Goal: Navigation & Orientation: Go to known website

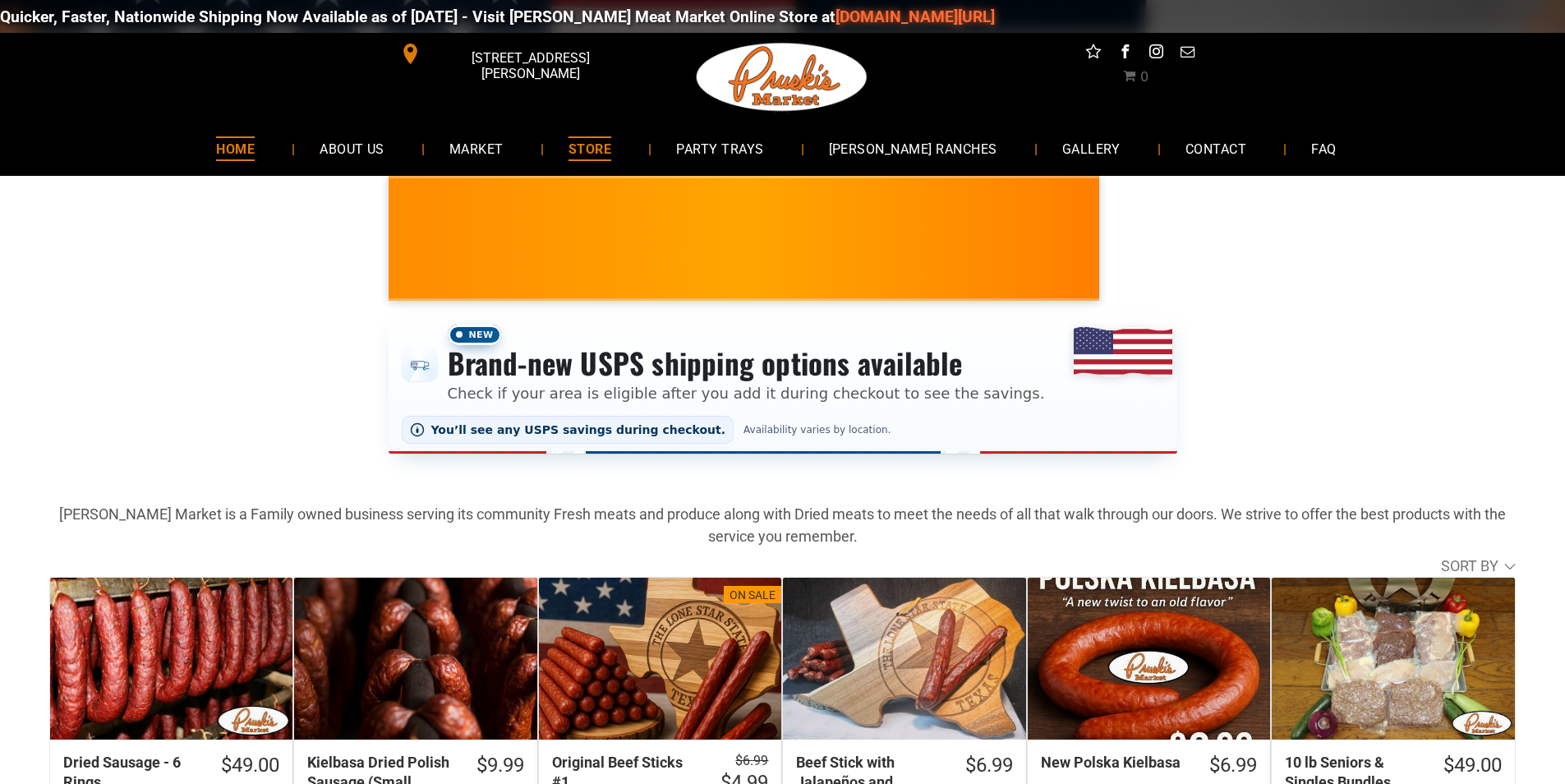
click at [254, 154] on span "HOME" at bounding box center [235, 149] width 39 height 24
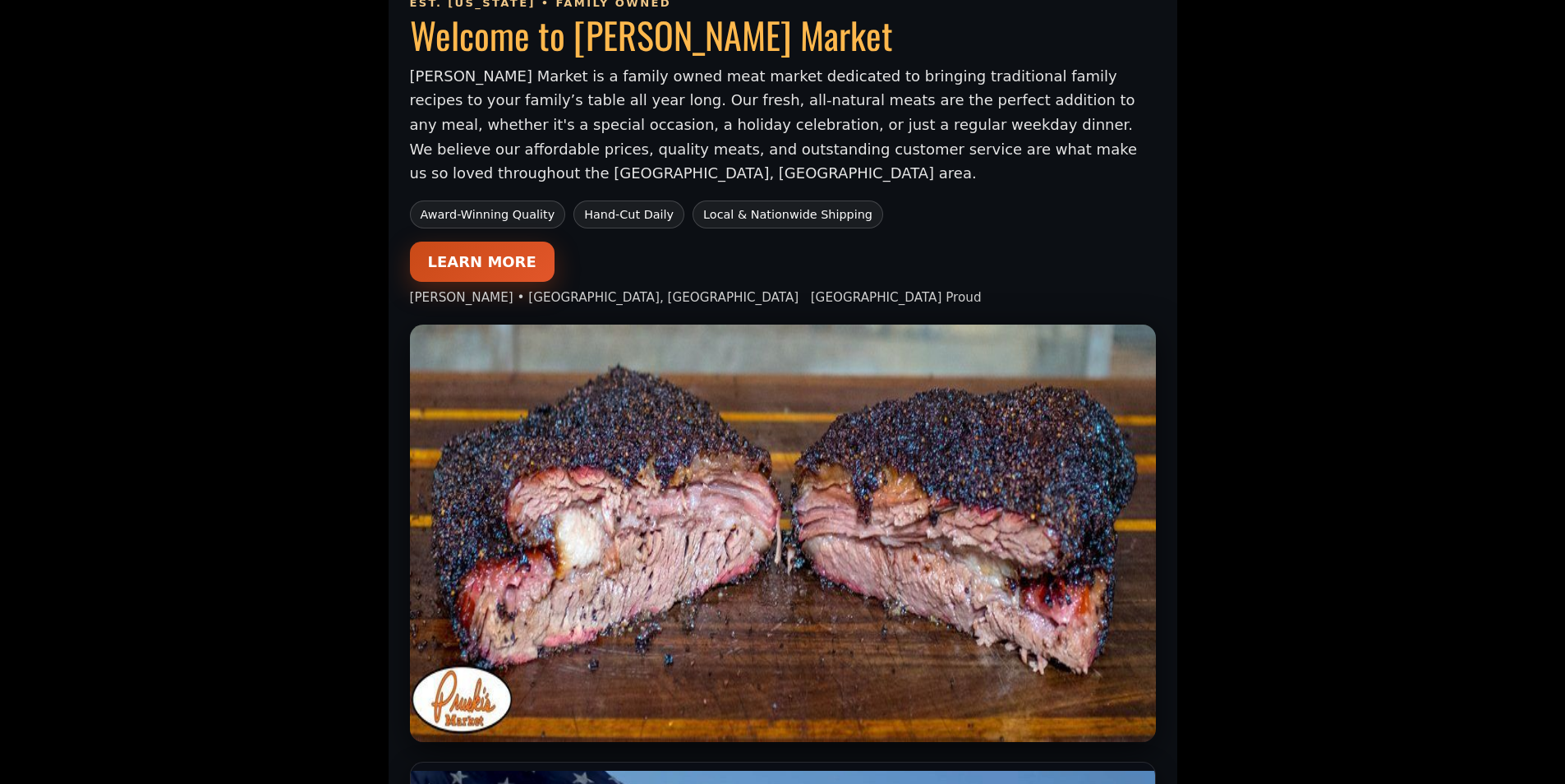
scroll to position [986, 0]
click at [464, 241] on link "LEARN MORE" at bounding box center [482, 260] width 145 height 41
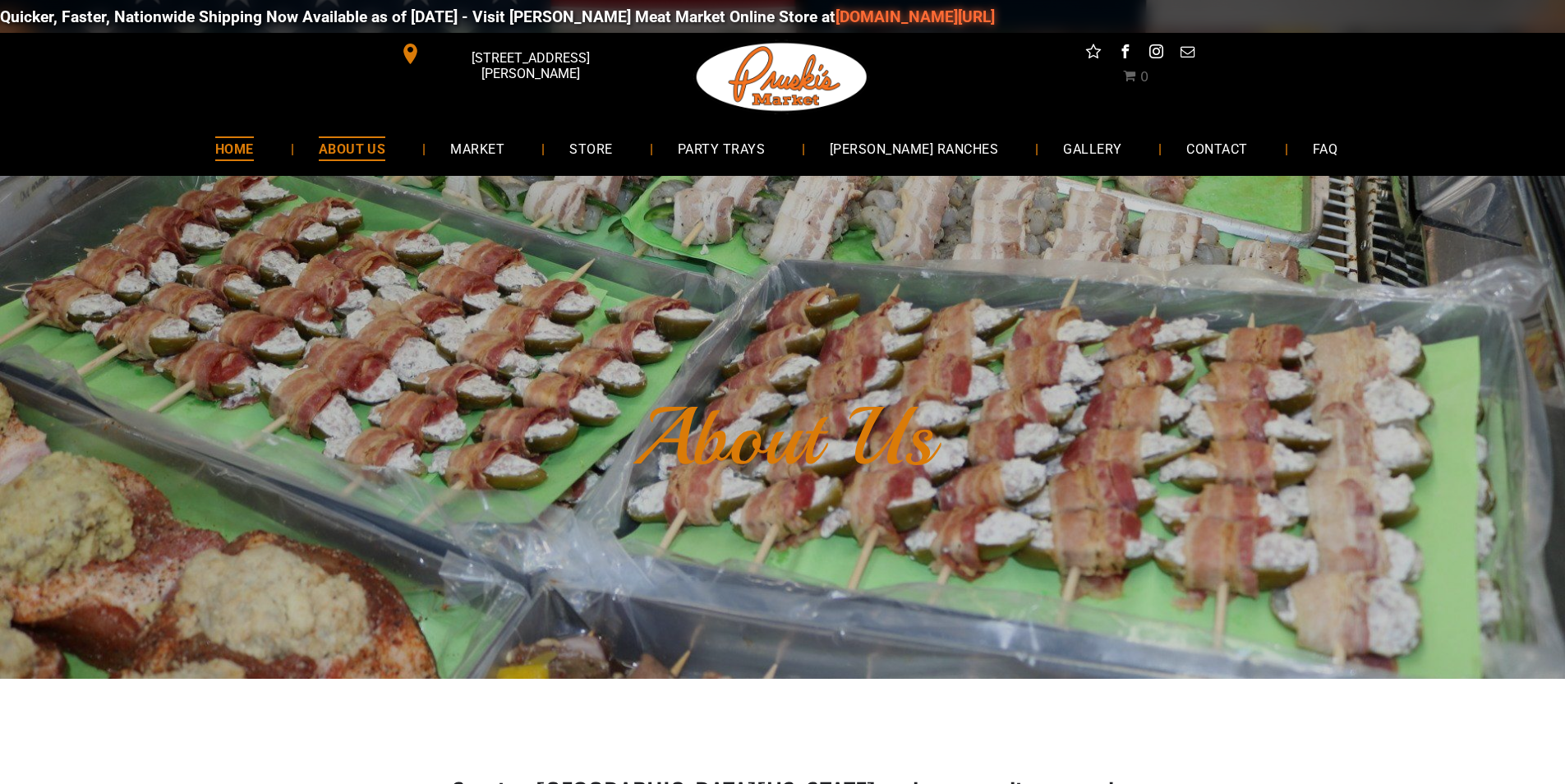
click at [242, 164] on link "HOME" at bounding box center [235, 148] width 88 height 43
